Goal: Check status: Check status

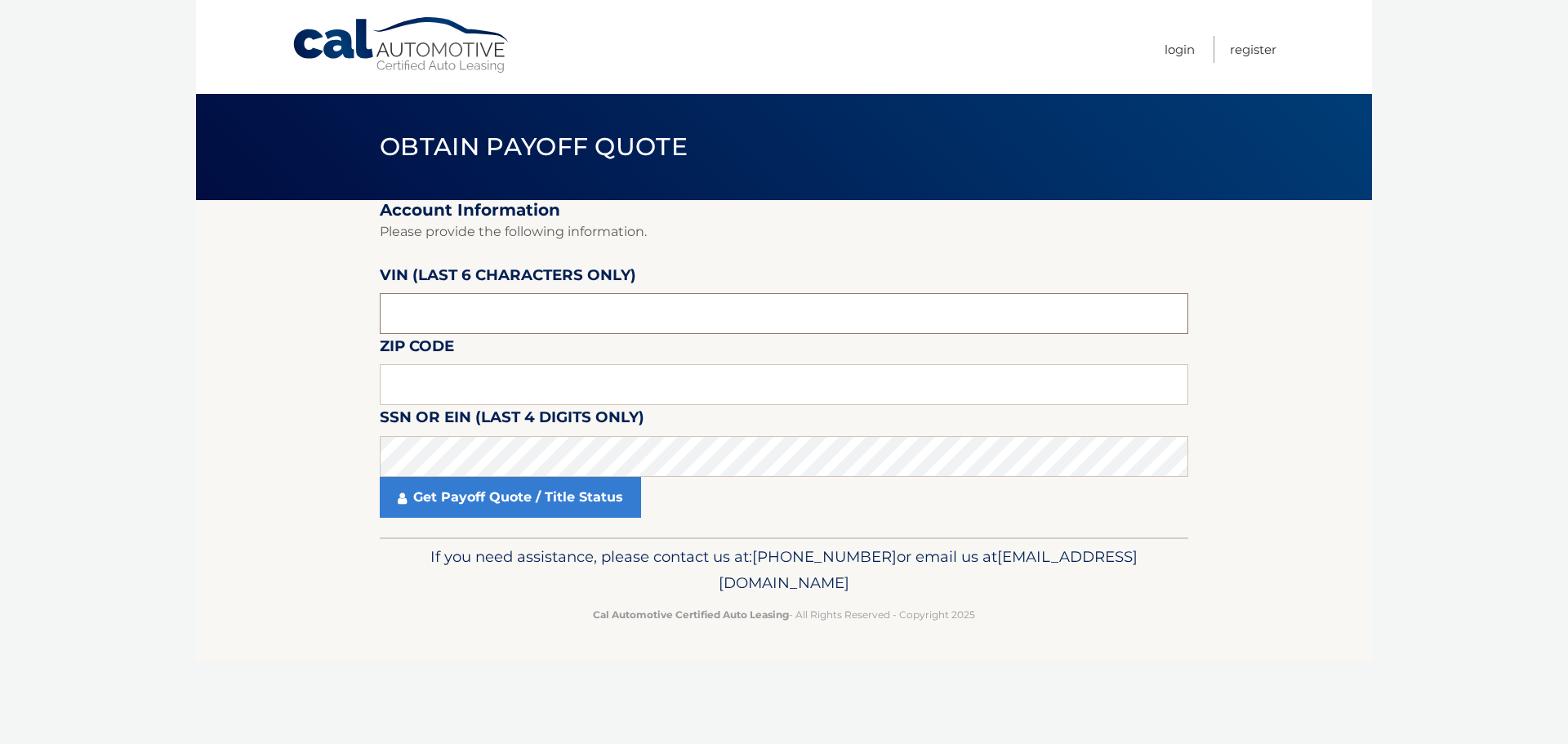
click at [543, 326] on input "text" at bounding box center [784, 313] width 809 height 41
type input "420712"
type input "10605"
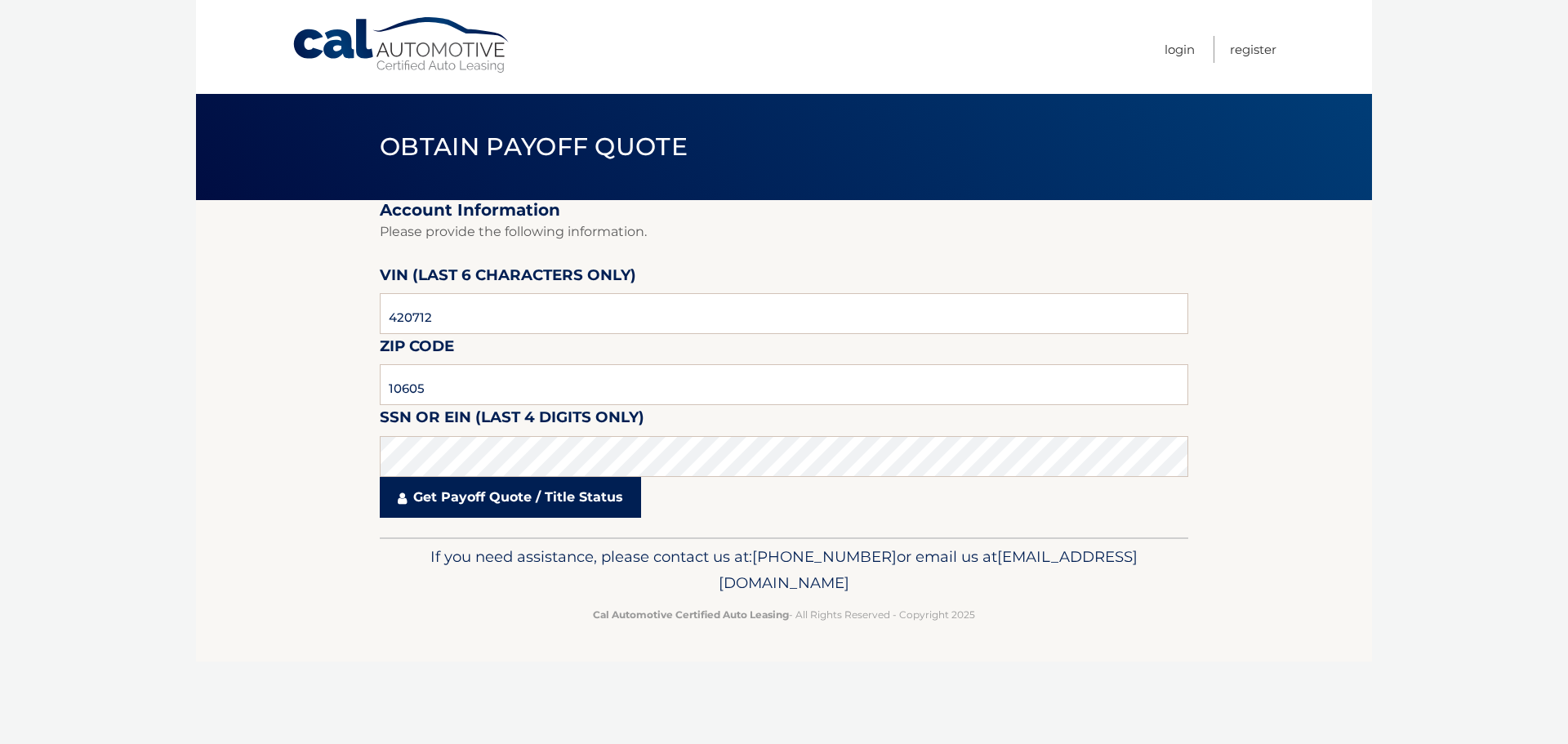
click at [539, 509] on link "Get Payoff Quote / Title Status" at bounding box center [510, 497] width 261 height 41
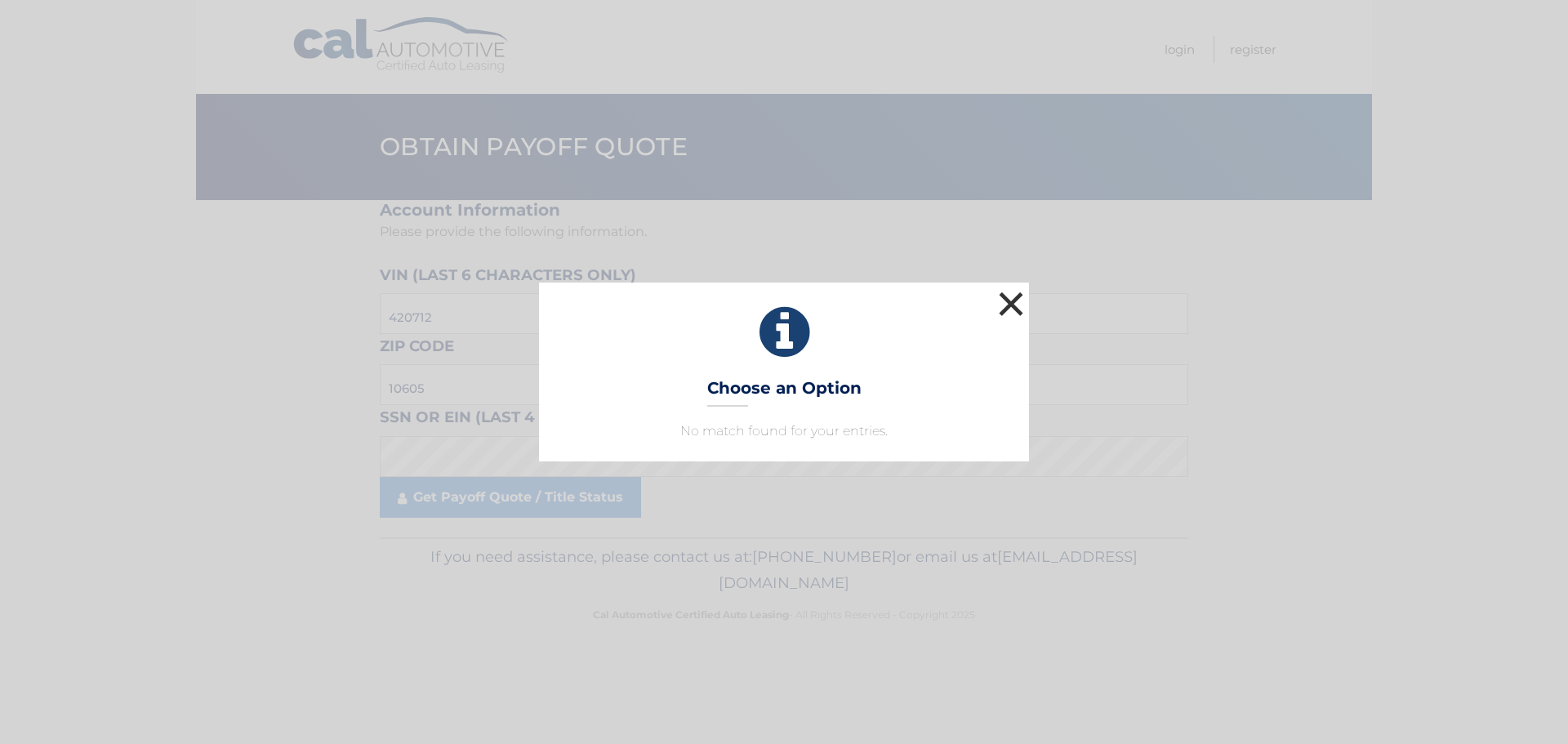
click at [1017, 304] on button "×" at bounding box center [1011, 304] width 33 height 33
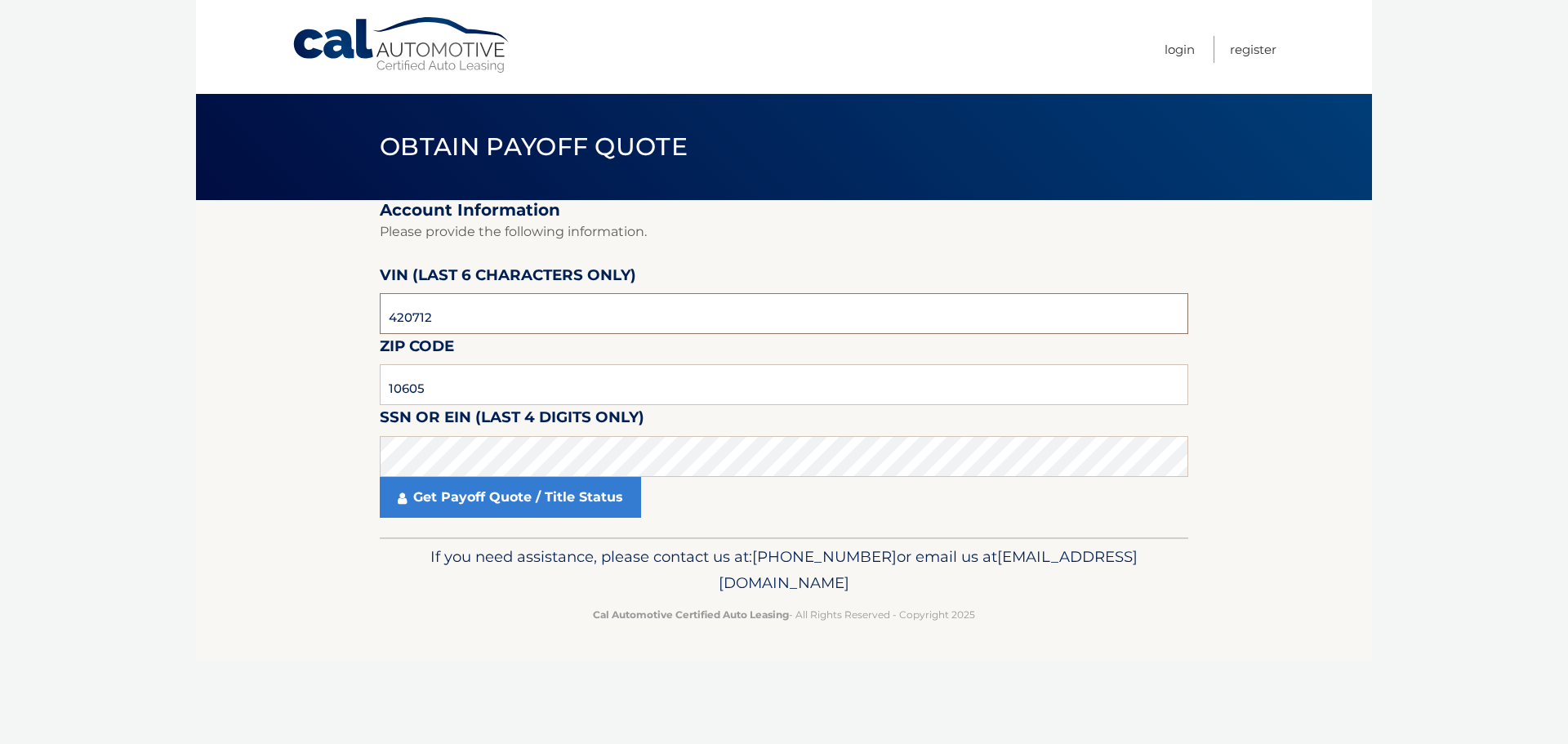
drag, startPoint x: 504, startPoint y: 307, endPoint x: 285, endPoint y: 298, distance: 219.2
click at [291, 299] on section "Account Information Please provide the following information. [PERSON_NAME] (la…" at bounding box center [784, 369] width 1176 height 337
type input "403616"
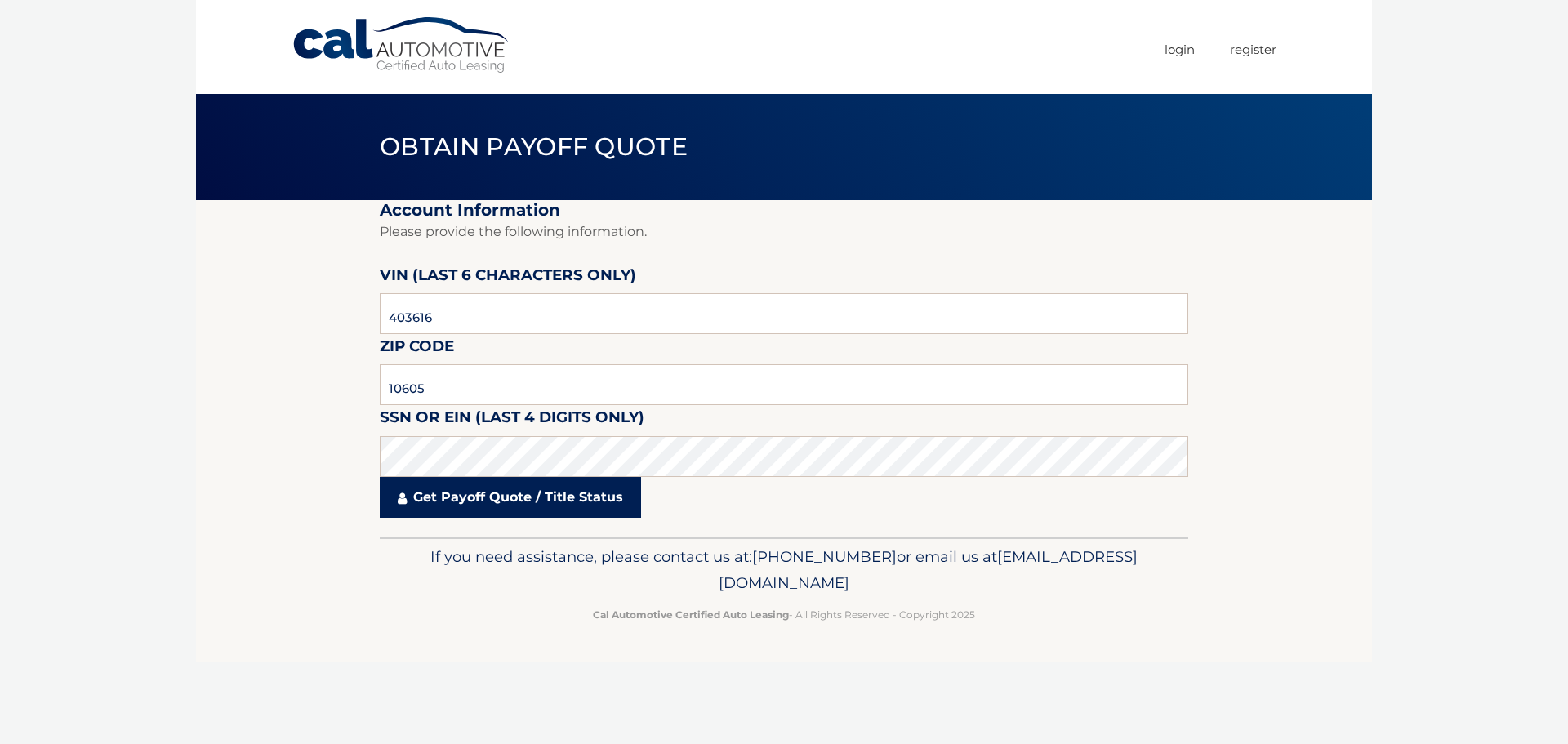
click at [473, 490] on link "Get Payoff Quote / Title Status" at bounding box center [510, 497] width 261 height 41
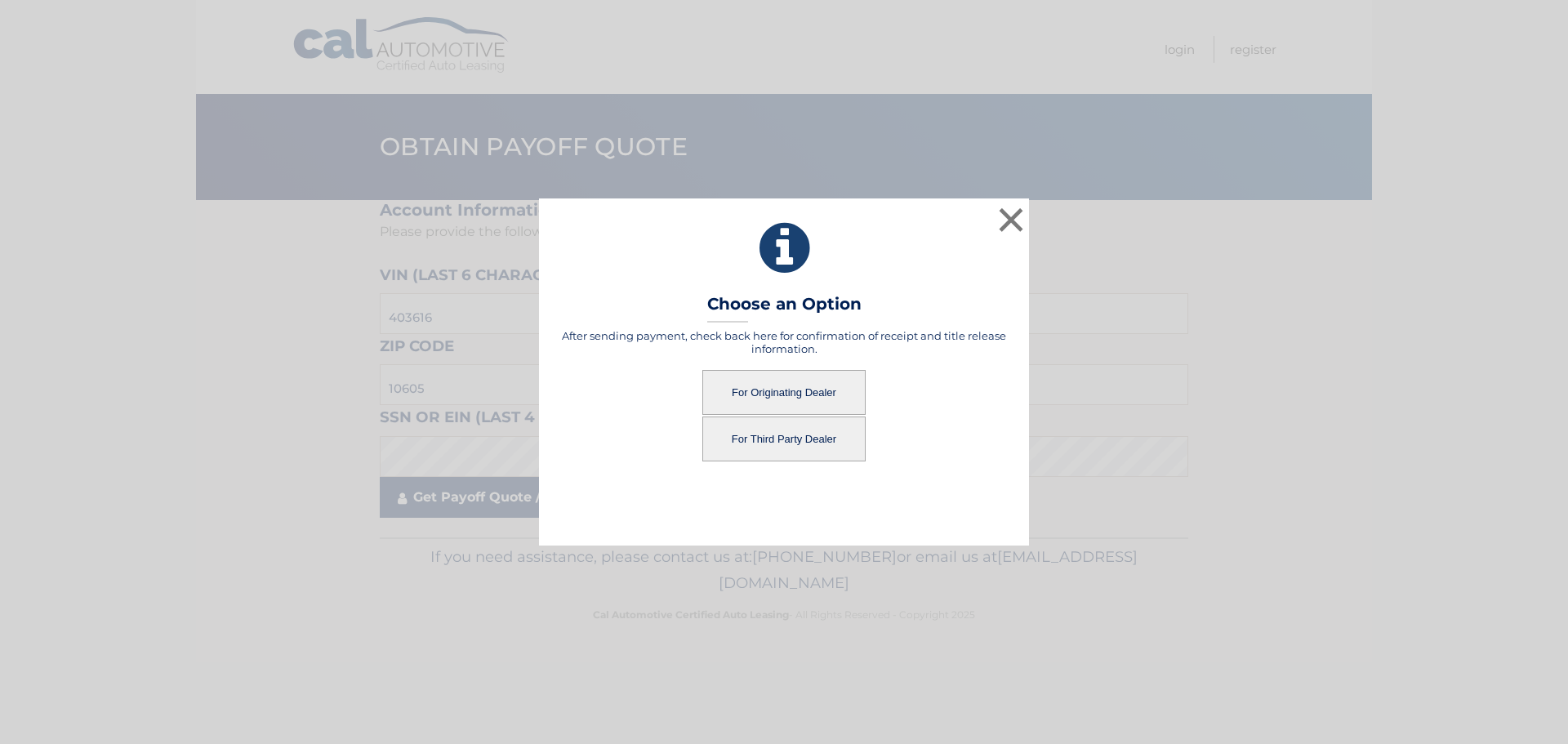
click at [502, 493] on div "× Choose an Option After sending payment, check back here for confirmation of r…" at bounding box center [784, 372] width 1556 height 347
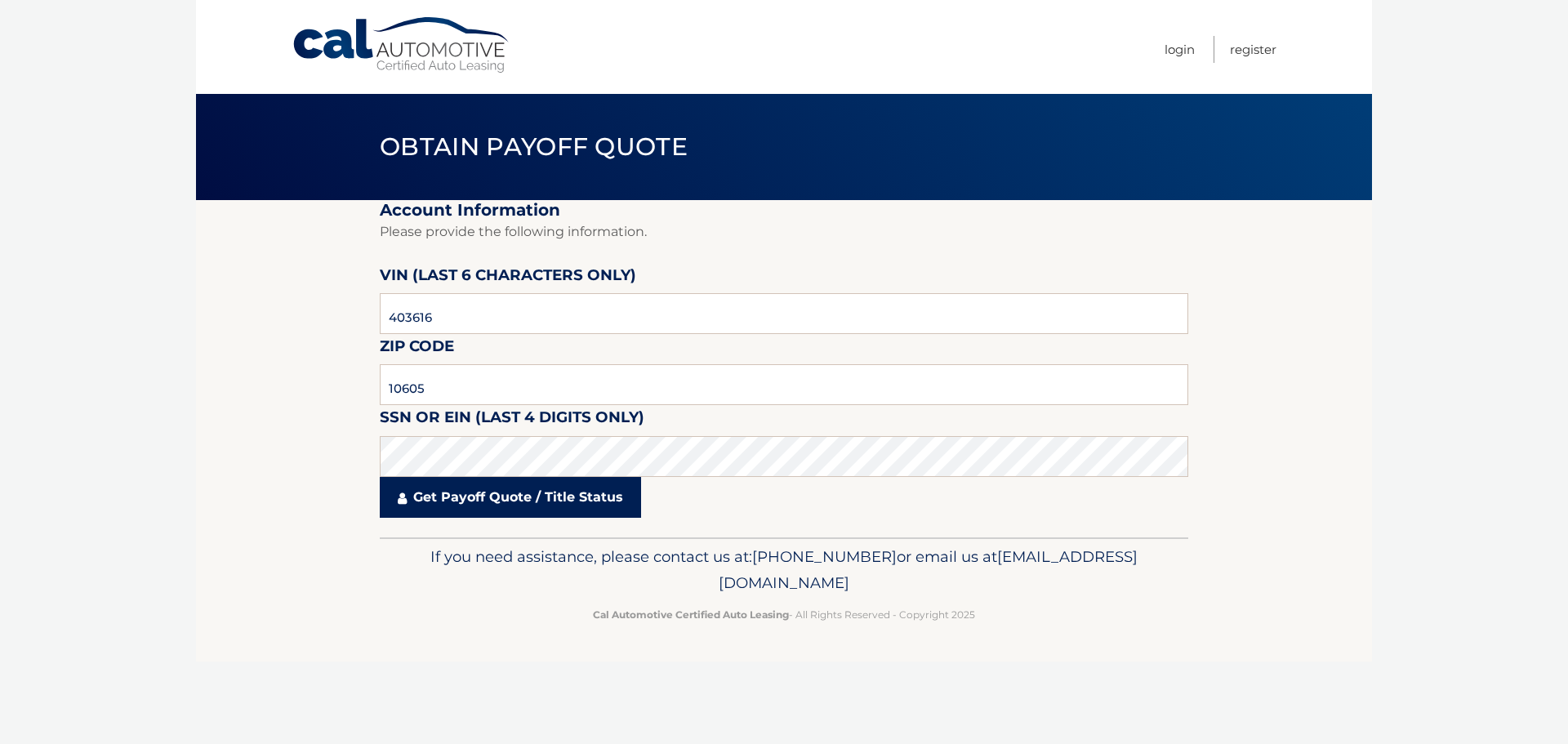
click at [501, 515] on link "Get Payoff Quote / Title Status" at bounding box center [510, 497] width 261 height 41
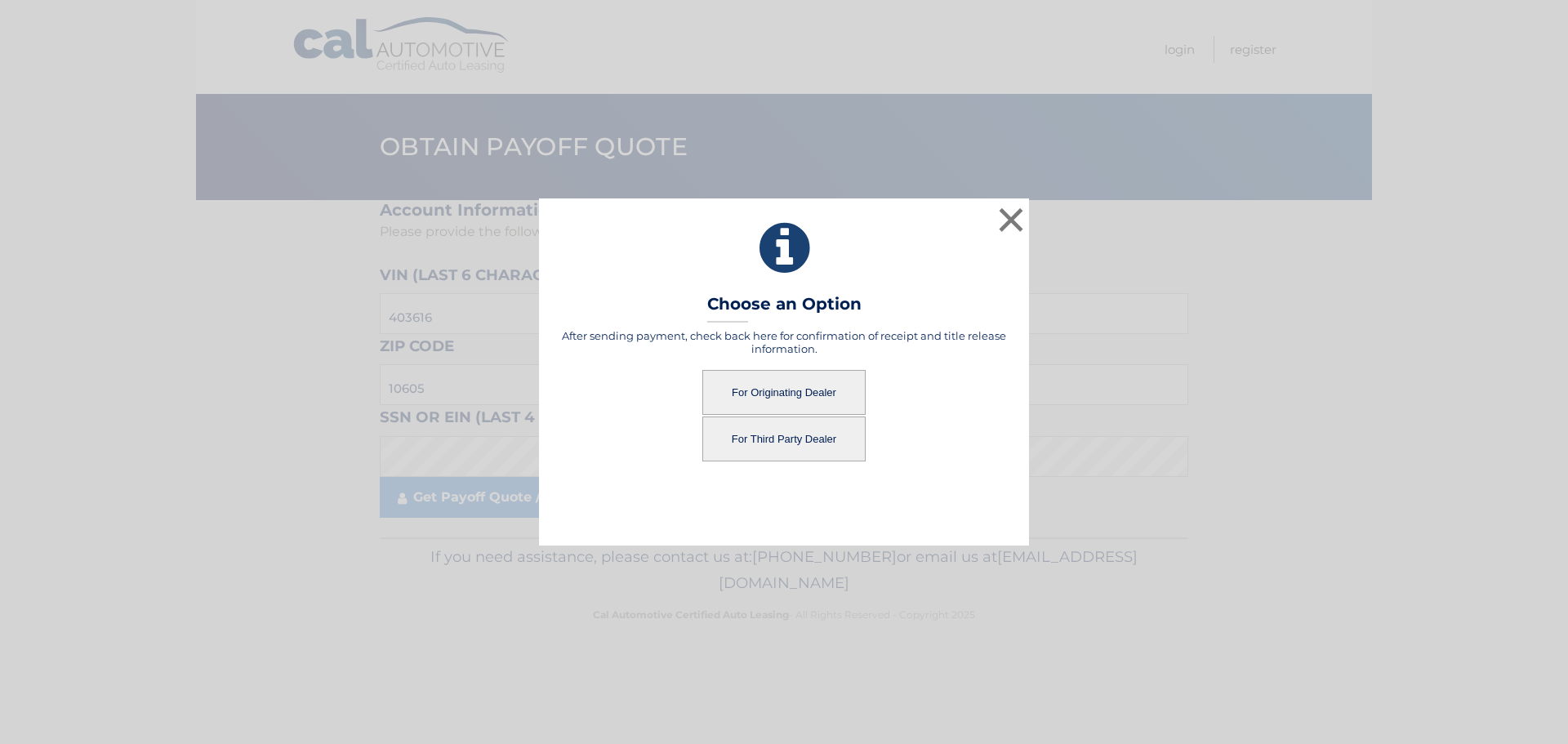
click at [809, 389] on button "For Originating Dealer" at bounding box center [784, 393] width 164 height 45
click at [815, 400] on button "For Originating Dealer" at bounding box center [784, 393] width 164 height 45
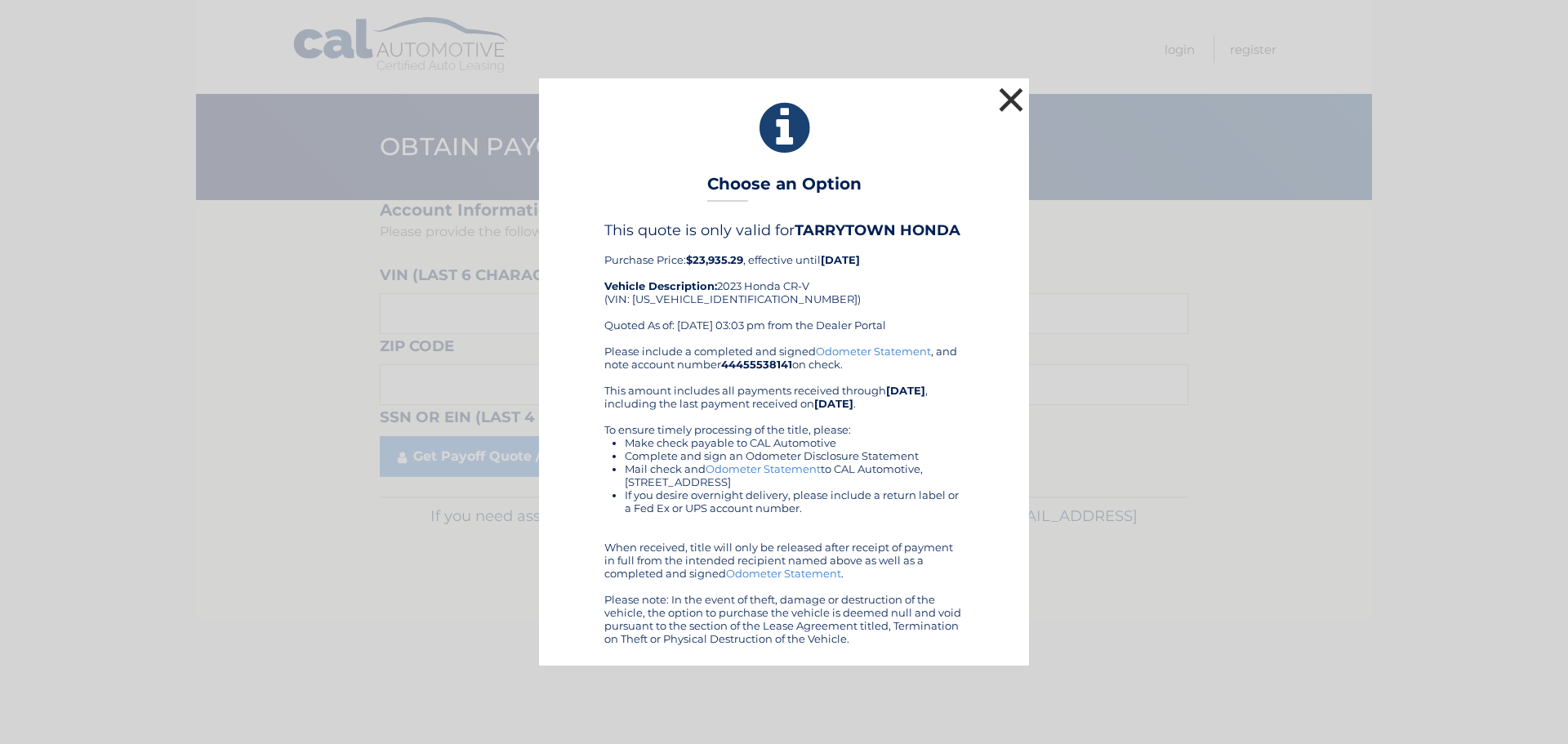
click at [995, 83] on button "×" at bounding box center [1011, 100] width 33 height 33
